Goal: Use online tool/utility

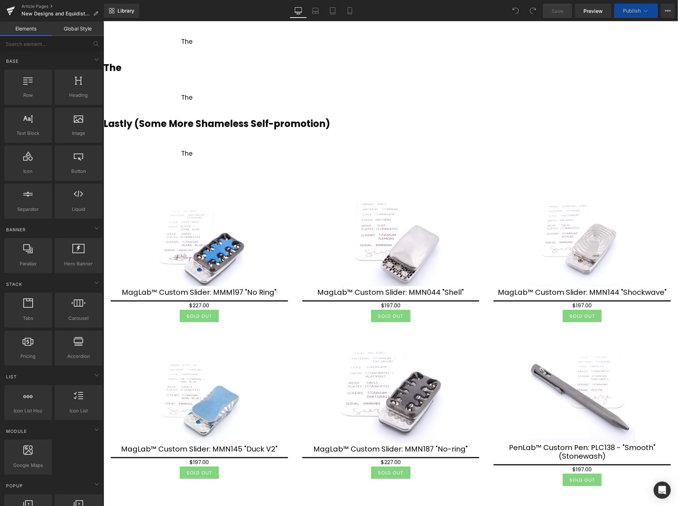
scroll to position [532, 0]
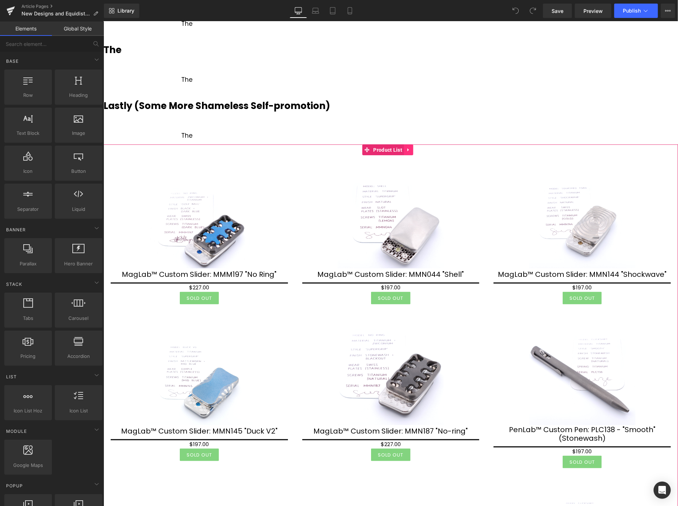
click at [408, 149] on icon at bounding box center [407, 149] width 1 height 3
click at [412, 148] on icon at bounding box center [413, 149] width 5 height 5
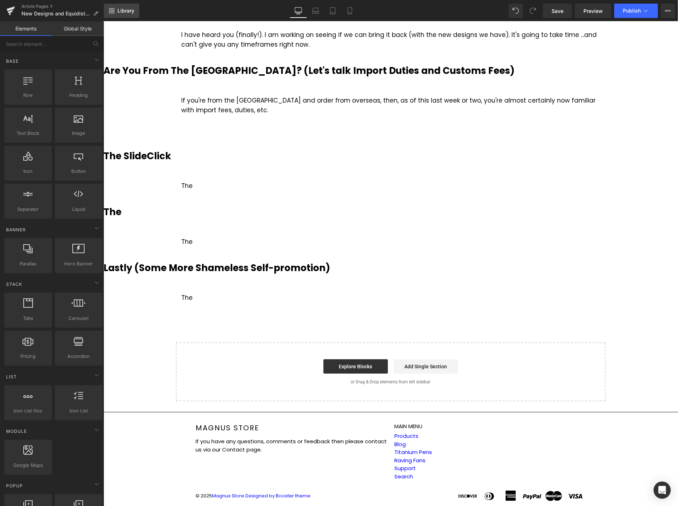
scroll to position [369, 0]
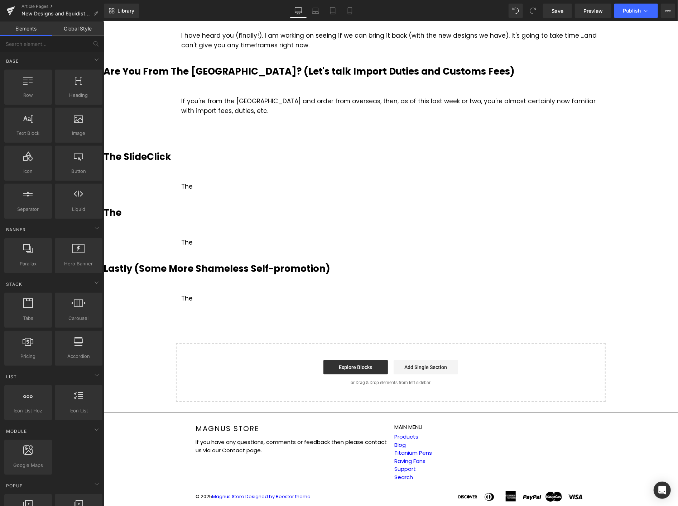
click at [116, 1] on div "Library Desktop Desktop Laptop Tablet Mobile Save Preview Publish Scheduled Vie…" at bounding box center [391, 10] width 574 height 21
click at [124, 10] on span "Library" at bounding box center [126, 11] width 17 height 6
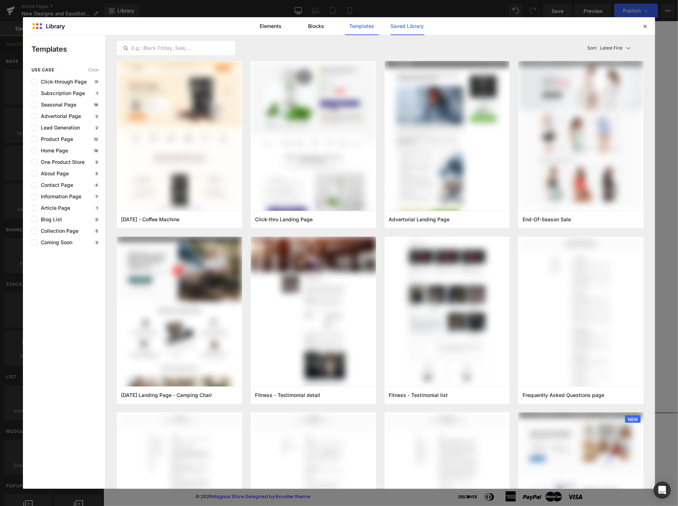
click at [397, 24] on link "Saved Library" at bounding box center [408, 26] width 34 height 18
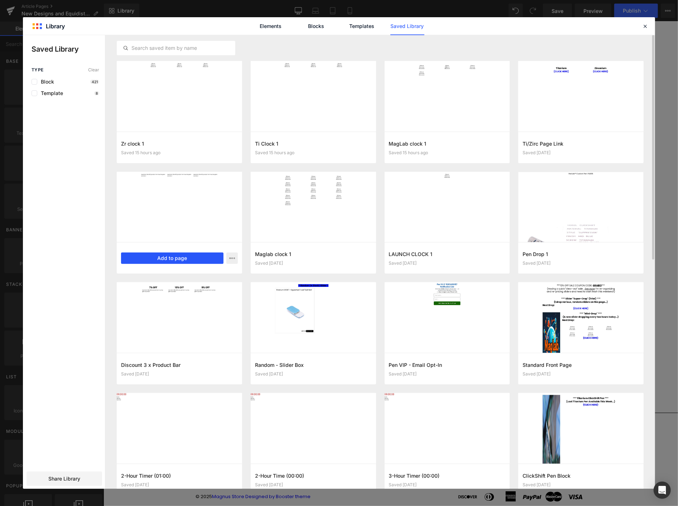
click at [172, 258] on button "Add to page" at bounding box center [172, 257] width 102 height 11
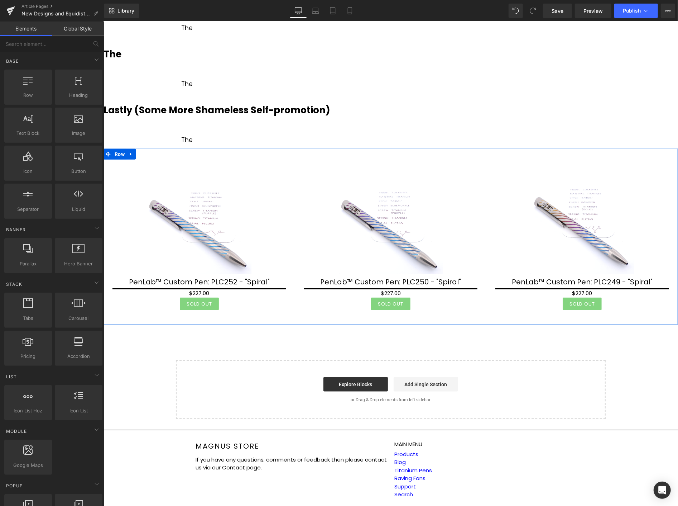
scroll to position [528, 0]
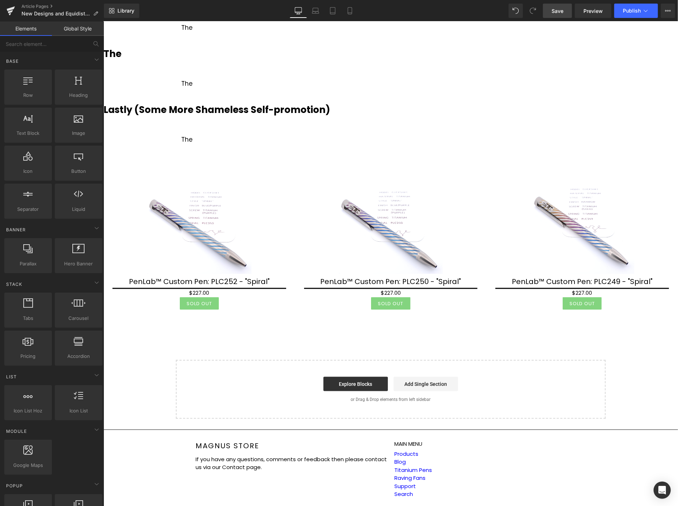
drag, startPoint x: 572, startPoint y: 10, endPoint x: 501, endPoint y: 36, distance: 75.3
click at [572, 10] on link "Save" at bounding box center [557, 11] width 29 height 14
